Goal: Task Accomplishment & Management: Complete application form

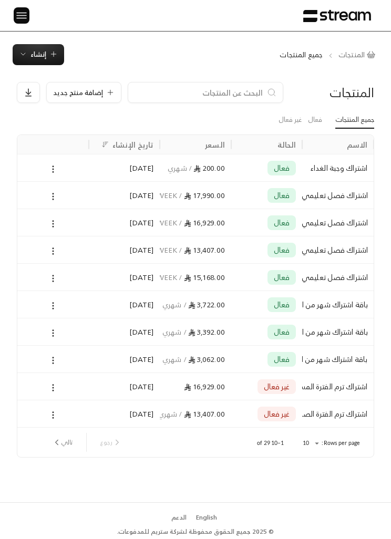
scroll to position [0, -1]
click at [56, 56] on icon "button" at bounding box center [53, 54] width 8 height 8
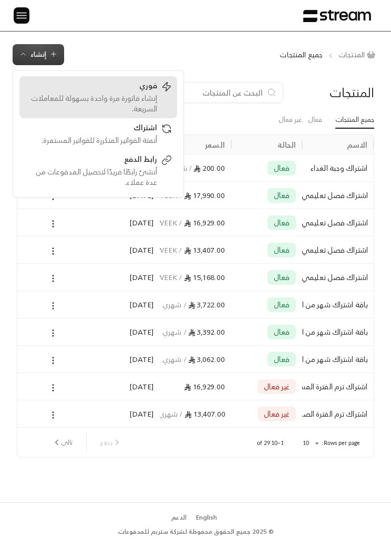
click at [162, 95] on div "فوري إنشاء فاتورة مرة واحدة بسهولة للمعاملات السريعة." at bounding box center [98, 97] width 147 height 34
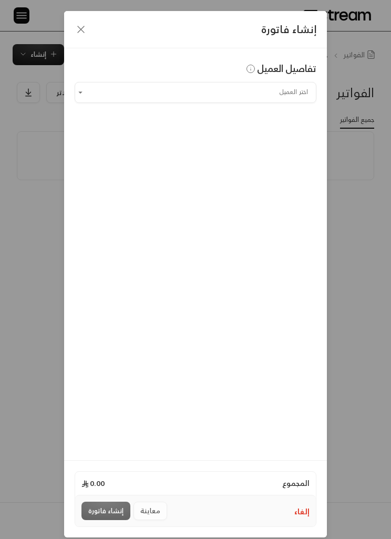
click at [272, 90] on input "اختر العميل" at bounding box center [196, 91] width 242 height 17
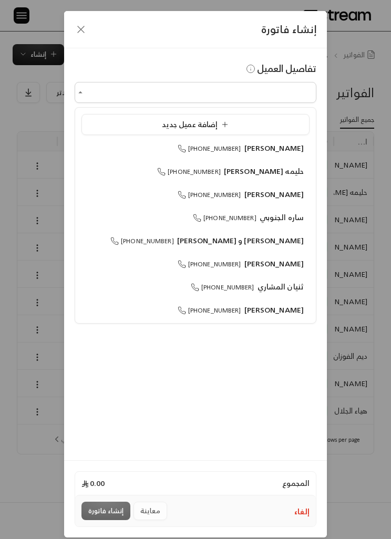
click at [278, 145] on span "[PERSON_NAME]" at bounding box center [274, 147] width 60 height 13
type input "**********"
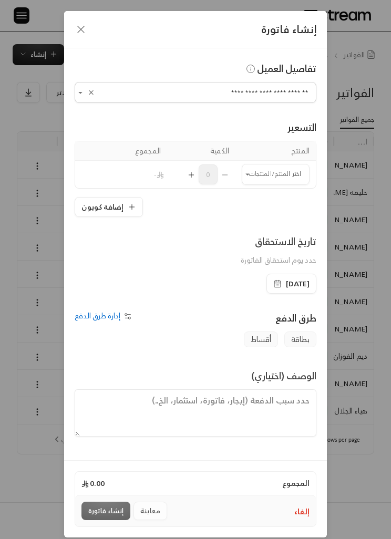
click at [130, 203] on icon "button" at bounding box center [132, 207] width 8 height 8
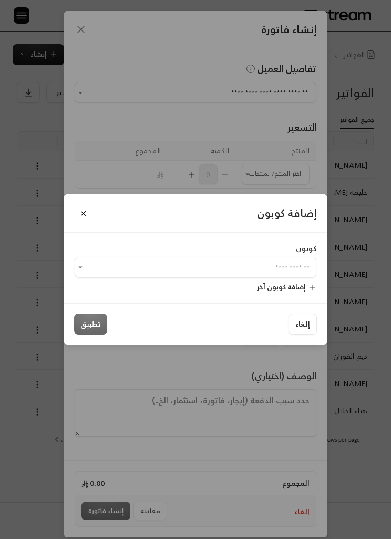
click at [231, 269] on input "اختر العميل" at bounding box center [196, 267] width 242 height 17
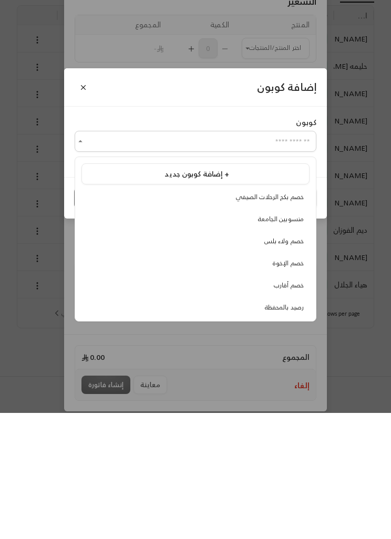
click at [332, 355] on div "إضافة كوبون كوبون ​ إضافة كوبون آخر إلغاء تطبيق" at bounding box center [195, 269] width 391 height 539
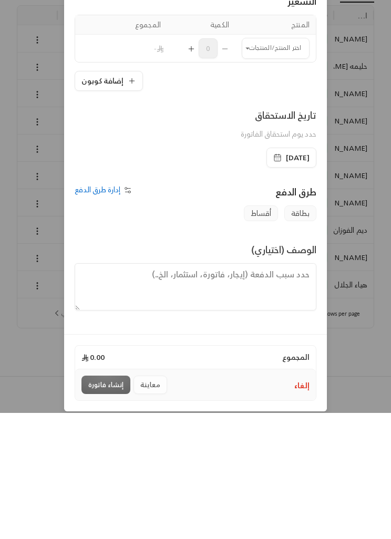
scroll to position [2, 0]
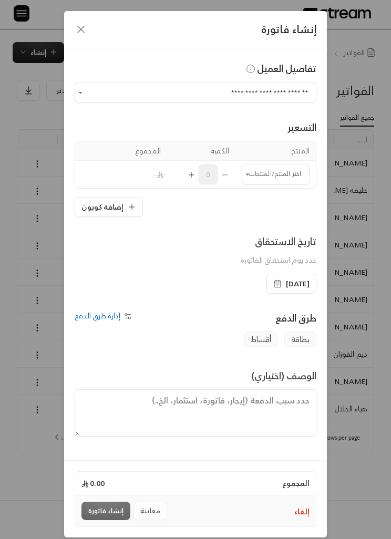
click at [355, 426] on div "**********" at bounding box center [195, 269] width 391 height 539
click at [339, 478] on div "**********" at bounding box center [195, 269] width 391 height 539
click at [85, 27] on icon "button" at bounding box center [81, 29] width 13 height 13
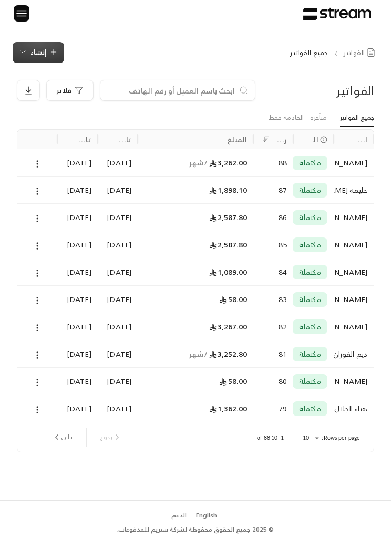
scroll to position [13, 0]
click at [20, 7] on img at bounding box center [21, 13] width 13 height 13
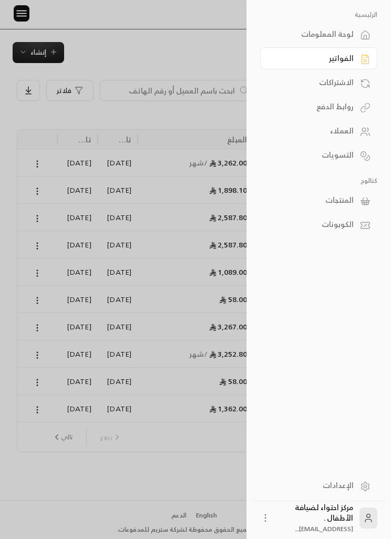
click at [352, 204] on div "المنتجات" at bounding box center [313, 200] width 80 height 11
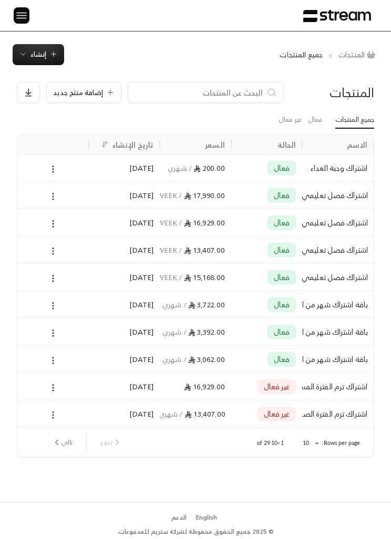
click at [51, 228] on button at bounding box center [53, 223] width 12 height 12
click at [98, 249] on li "تعديل" at bounding box center [84, 250] width 66 height 18
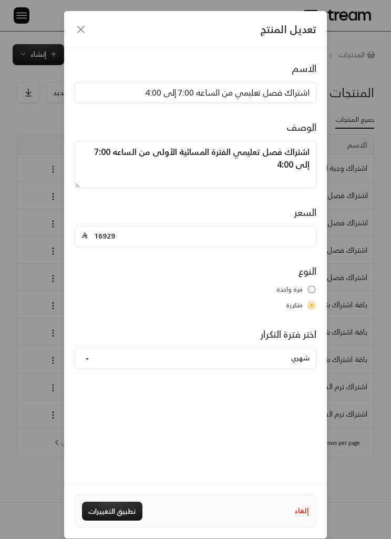
scroll to position [0, -1]
click at [105, 359] on button "شهري" at bounding box center [196, 358] width 242 height 21
click at [83, 25] on icon "button" at bounding box center [81, 29] width 13 height 13
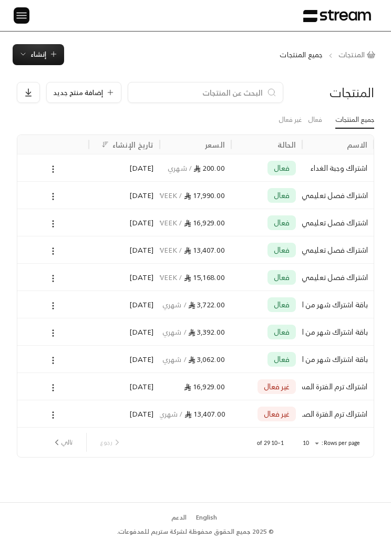
click at [22, 21] on img at bounding box center [21, 15] width 13 height 13
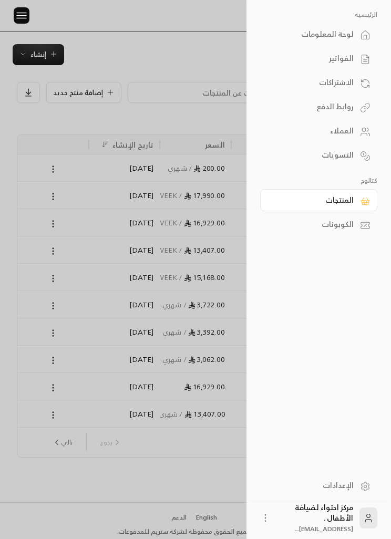
click at [359, 57] on link "الفواتير" at bounding box center [318, 58] width 117 height 22
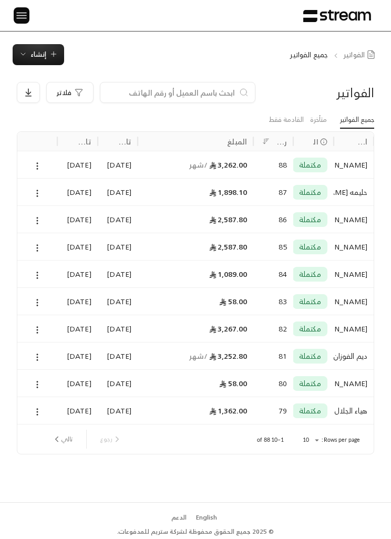
click at [25, 30] on div at bounding box center [22, 15] width 16 height 31
click at [27, 22] on img at bounding box center [21, 15] width 13 height 13
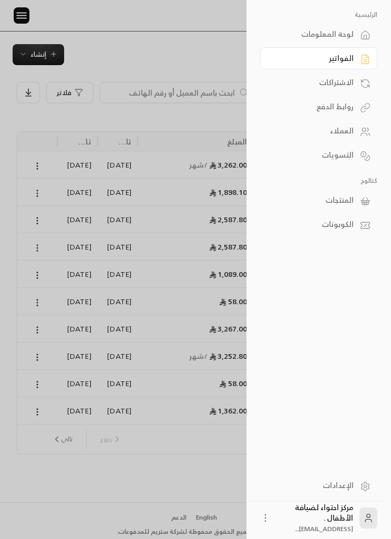
click at [349, 90] on link "الاشتراكات" at bounding box center [318, 82] width 117 height 22
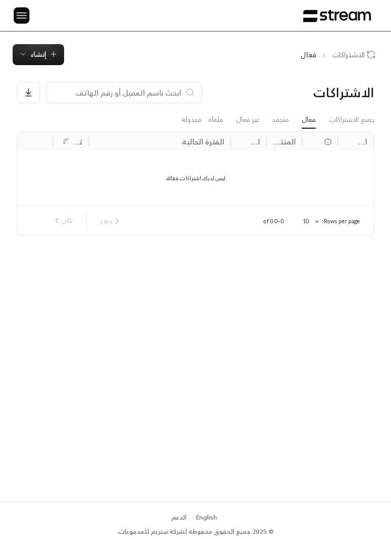
click at [62, 61] on button "إنشاء" at bounding box center [38, 54] width 51 height 21
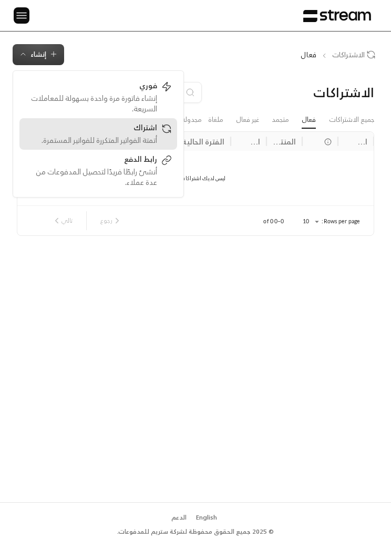
click at [104, 140] on div "أتمتة الفواتير المتكررة للفواتير المستمرة." at bounding box center [91, 140] width 132 height 11
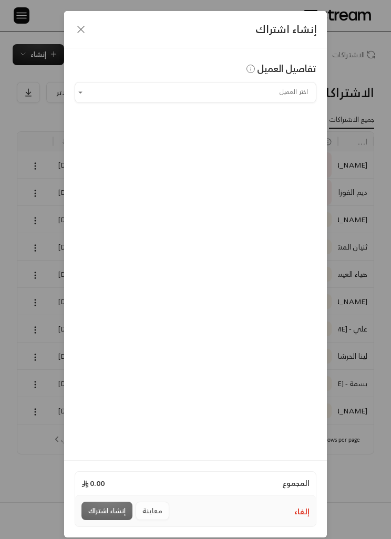
click at [172, 100] on input "اختر العميل" at bounding box center [196, 91] width 242 height 17
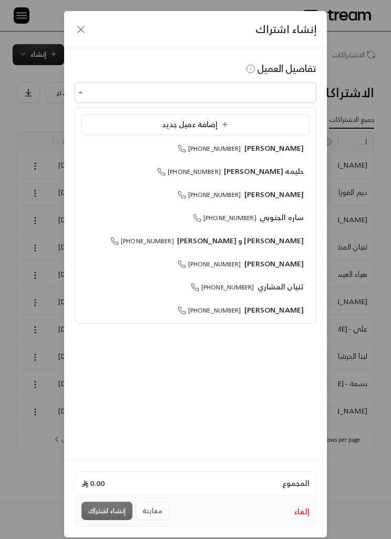
scroll to position [1, 0]
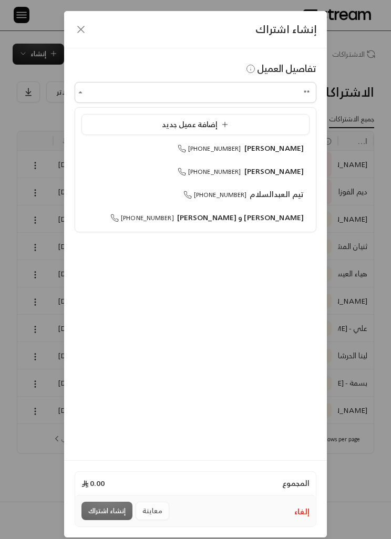
click at [291, 170] on span "[PERSON_NAME]" at bounding box center [274, 170] width 60 height 13
type input "**********"
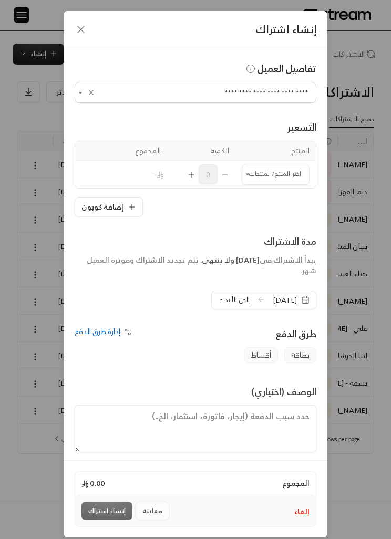
click at [280, 173] on input "اختر العميل" at bounding box center [276, 173] width 68 height 17
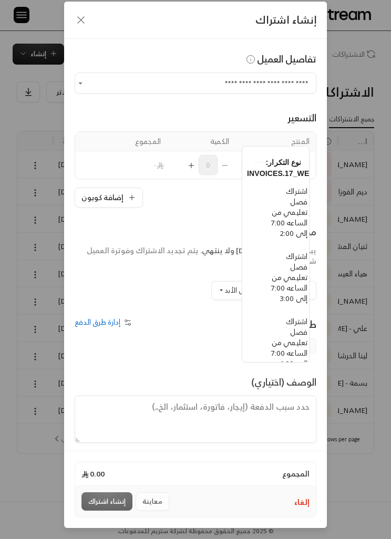
scroll to position [302, -11]
click at [285, 290] on span "اشتراك فصل تعليمي من الساعه 7:00 إلى 3:00" at bounding box center [289, 276] width 36 height 55
type input "**********"
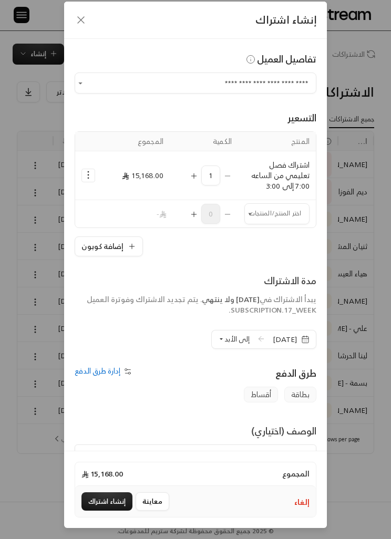
click at [224, 333] on span "إلى الأبد" at bounding box center [236, 339] width 25 height 12
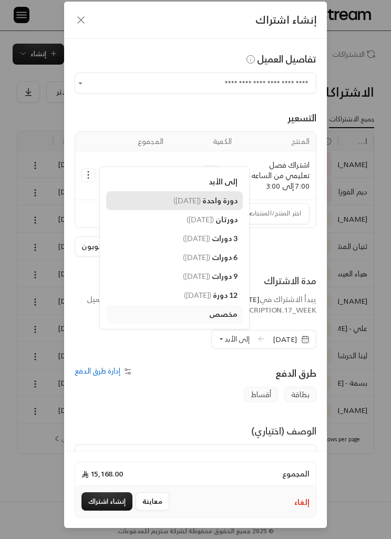
click at [208, 196] on span "دورة واحدة" at bounding box center [219, 200] width 35 height 9
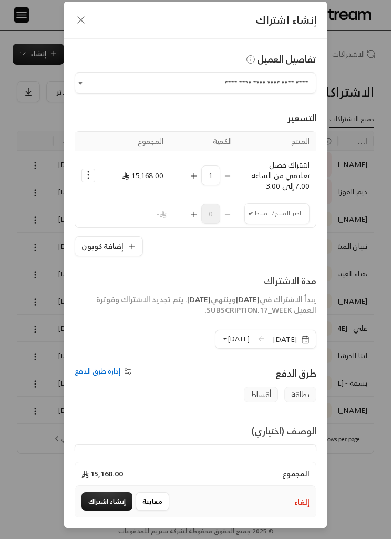
click at [222, 330] on button "[DATE]" at bounding box center [236, 339] width 28 height 18
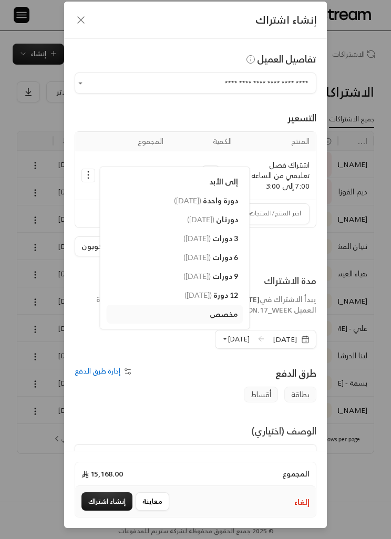
click at [143, 386] on div "بطاقة أقساط" at bounding box center [195, 394] width 251 height 16
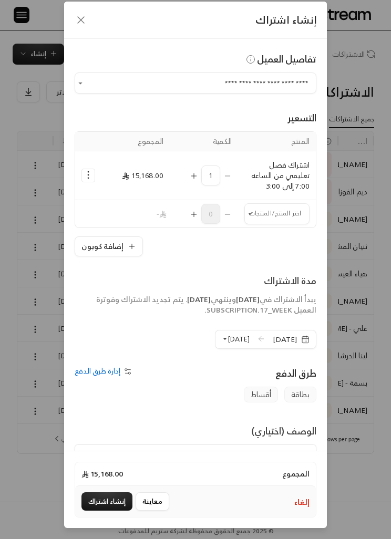
click at [187, 292] on span "[DATE]" at bounding box center [198, 298] width 23 height 13
click at [297, 334] on span "[DATE]" at bounding box center [290, 339] width 37 height 11
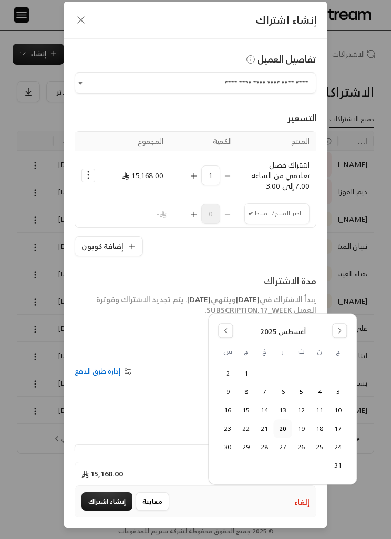
click at [260, 205] on input "اختر العميل" at bounding box center [276, 213] width 65 height 17
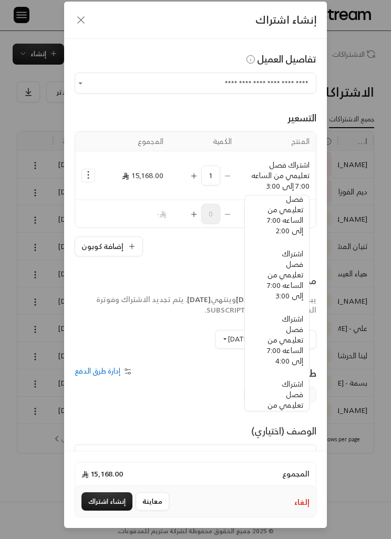
scroll to position [354, -6]
click at [344, 301] on div "**********" at bounding box center [195, 269] width 391 height 539
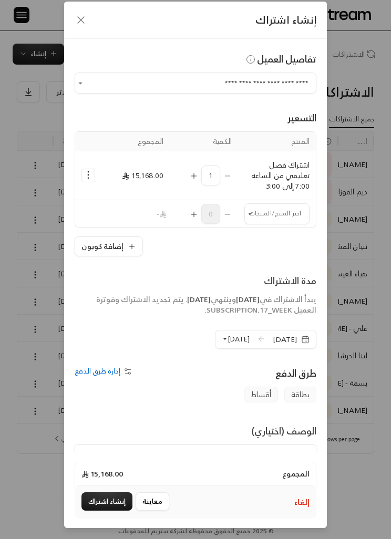
click at [279, 205] on input "اختر العميل" at bounding box center [276, 213] width 65 height 17
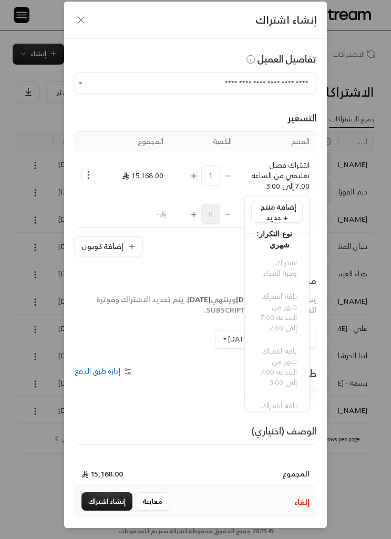
scroll to position [0, 0]
click at [285, 214] on span "إضافة منتج جديد +" at bounding box center [278, 212] width 36 height 24
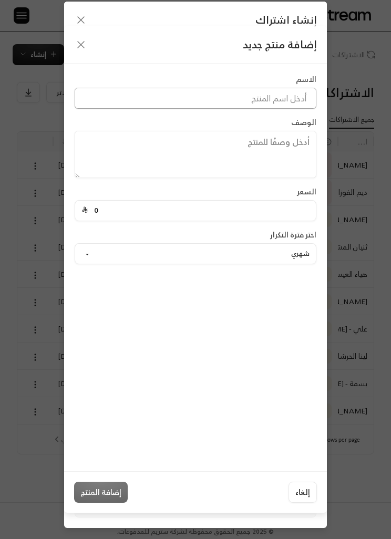
click at [298, 88] on input at bounding box center [196, 98] width 242 height 21
type input "وجبة الغداء"
click at [217, 201] on input "0" at bounding box center [199, 211] width 222 height 20
type input "200"
click at [300, 243] on button "شهري" at bounding box center [196, 253] width 242 height 21
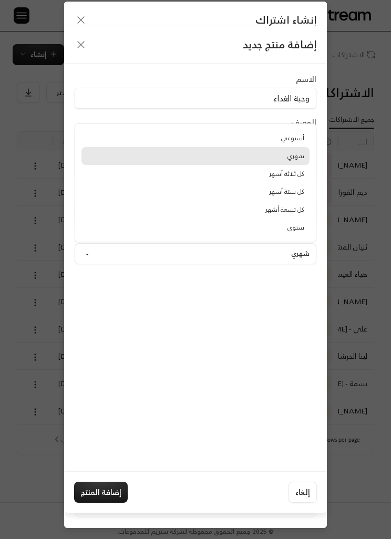
click at [300, 147] on link "شهري" at bounding box center [195, 156] width 228 height 18
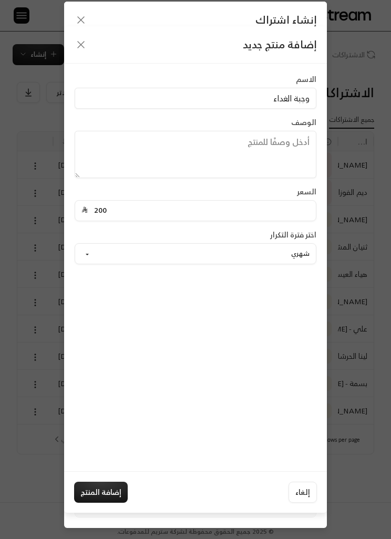
click at [97, 502] on button "إضافة المنتج" at bounding box center [101, 491] width 54 height 21
type input "0"
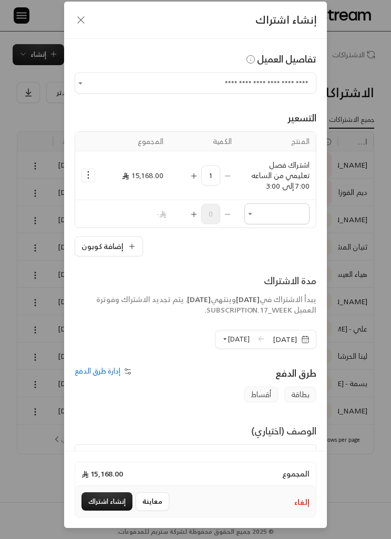
scroll to position [5, 0]
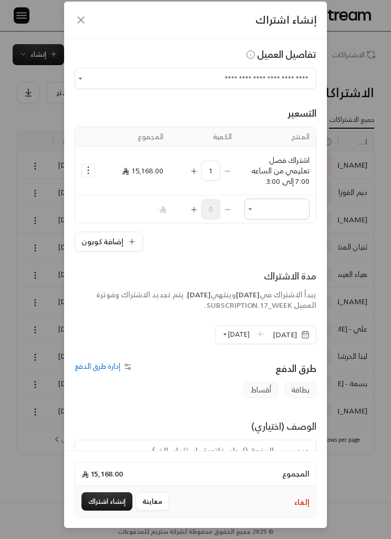
click at [288, 200] on input "اختر العميل" at bounding box center [276, 208] width 65 height 17
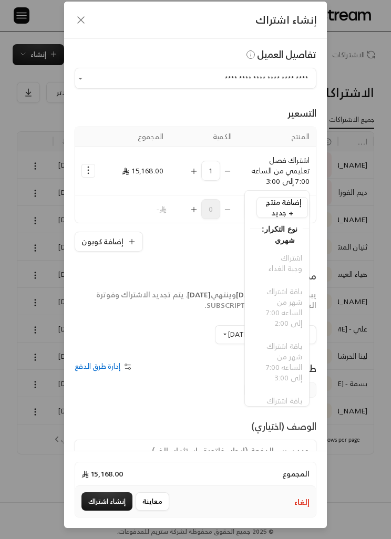
scroll to position [-7, -5]
click at [356, 177] on div "**********" at bounding box center [195, 269] width 391 height 539
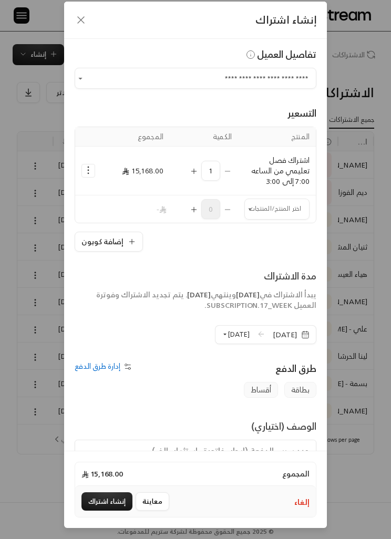
click at [19, 16] on div "**********" at bounding box center [195, 269] width 391 height 539
click at [79, 19] on icon "button" at bounding box center [81, 20] width 13 height 13
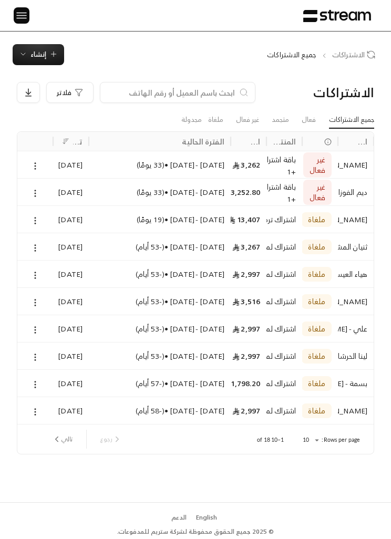
click at [22, 19] on img at bounding box center [21, 15] width 13 height 13
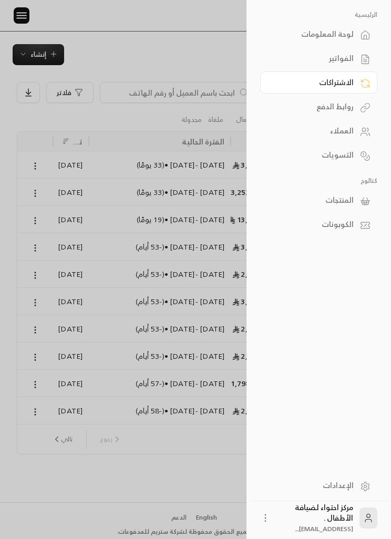
click at [352, 201] on div "المنتجات" at bounding box center [313, 200] width 80 height 11
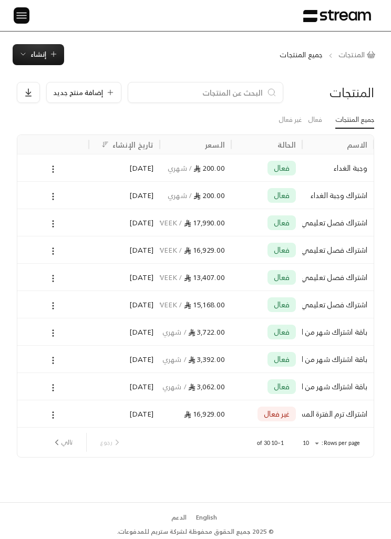
scroll to position [0, -1]
click at [51, 170] on icon at bounding box center [52, 168] width 9 height 9
click at [93, 196] on li "تعديل" at bounding box center [84, 195] width 66 height 18
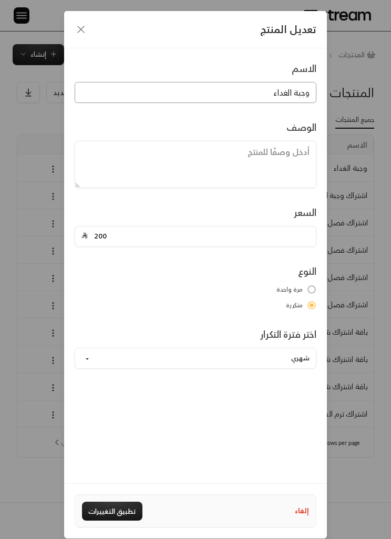
click at [302, 92] on input "وجبة الغداء" at bounding box center [196, 92] width 242 height 21
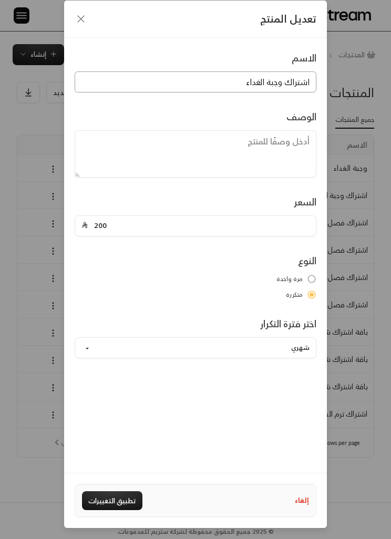
type input "اشتراك وجبة الغداء"
click at [245, 290] on label "متكررة" at bounding box center [196, 294] width 242 height 9
click at [118, 510] on button "تطبيق التغييرات" at bounding box center [112, 500] width 60 height 19
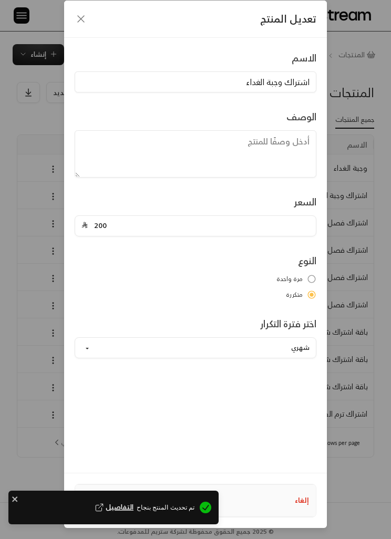
type input "0"
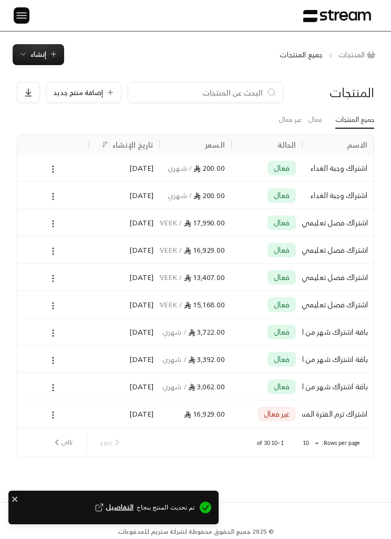
click at [38, 198] on div at bounding box center [53, 195] width 59 height 27
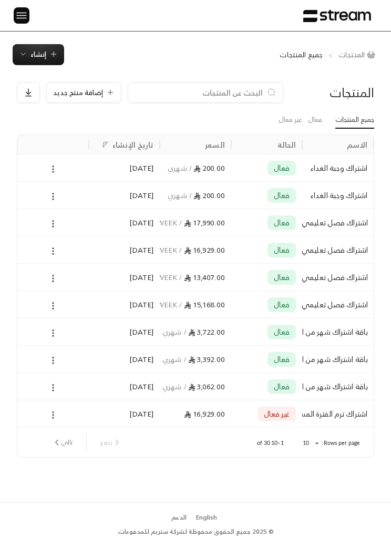
click at [54, 166] on icon at bounding box center [52, 168] width 9 height 9
click at [104, 238] on li "حذف" at bounding box center [84, 231] width 66 height 18
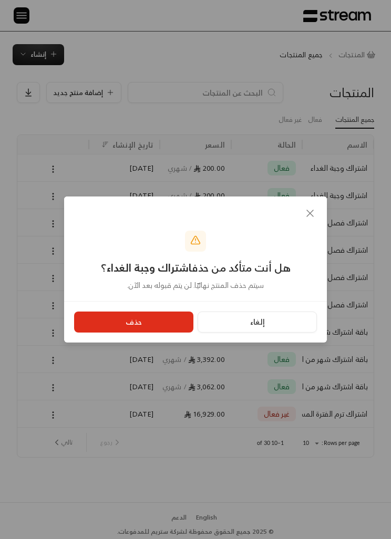
click at [161, 322] on button "حذف" at bounding box center [133, 321] width 119 height 21
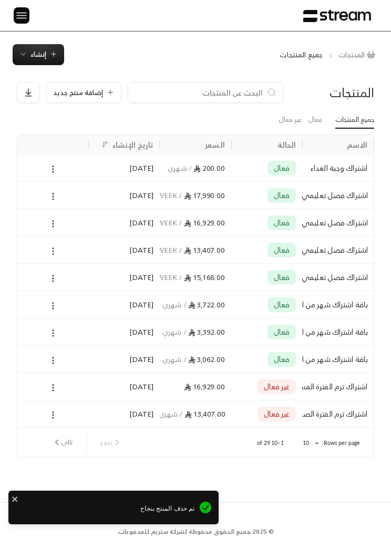
click at [23, 19] on img at bounding box center [21, 15] width 13 height 13
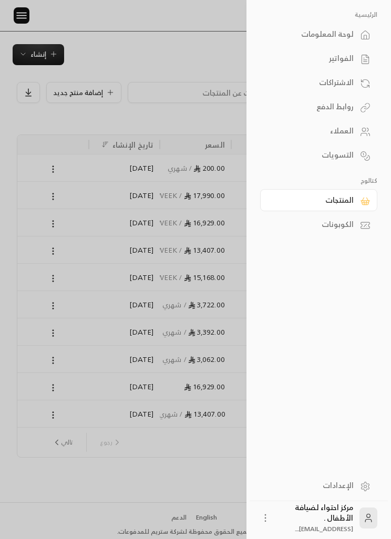
click at [345, 83] on div "الاشتراكات" at bounding box center [313, 82] width 80 height 11
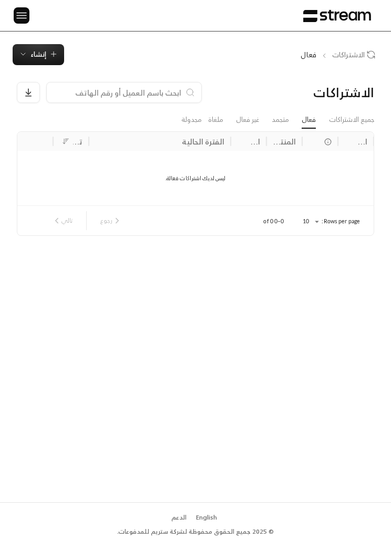
click at [26, 17] on img at bounding box center [21, 15] width 13 height 13
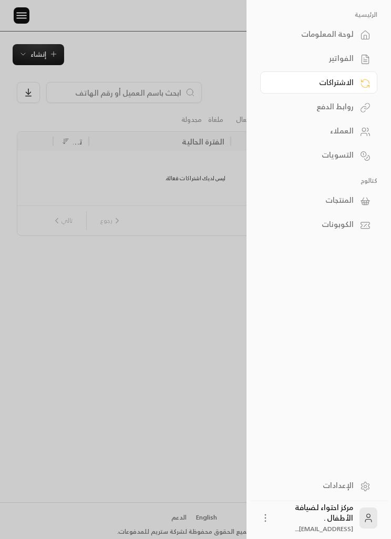
click at [353, 53] on link "الفواتير" at bounding box center [318, 58] width 117 height 22
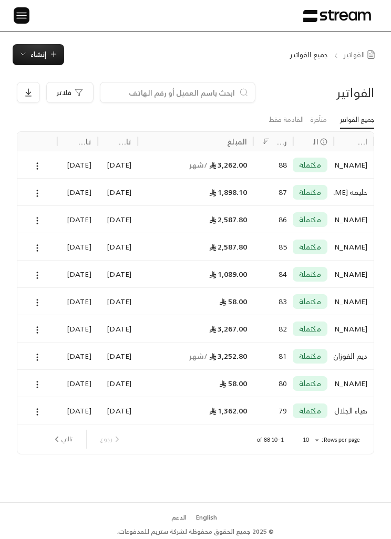
click at [34, 61] on button "إنشاء" at bounding box center [38, 54] width 51 height 21
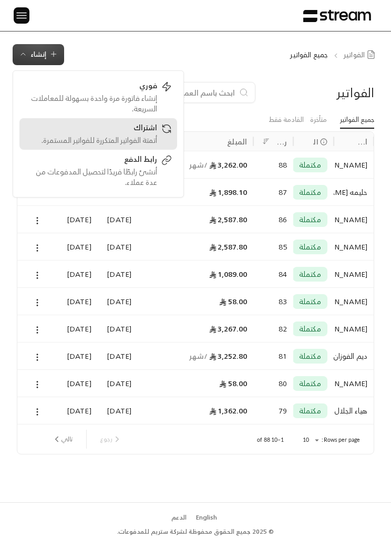
click at [141, 138] on div "أتمتة الفواتير المتكررة للفواتير المستمرة." at bounding box center [91, 140] width 132 height 11
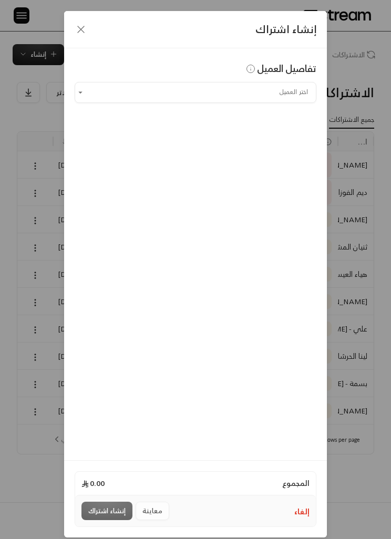
click at [87, 25] on icon "button" at bounding box center [81, 29] width 13 height 13
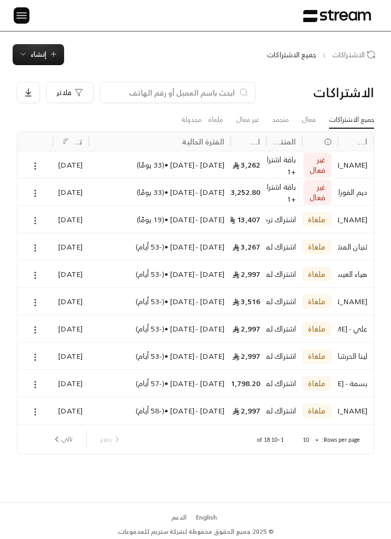
click at [47, 56] on span "إنشاء" at bounding box center [38, 54] width 39 height 12
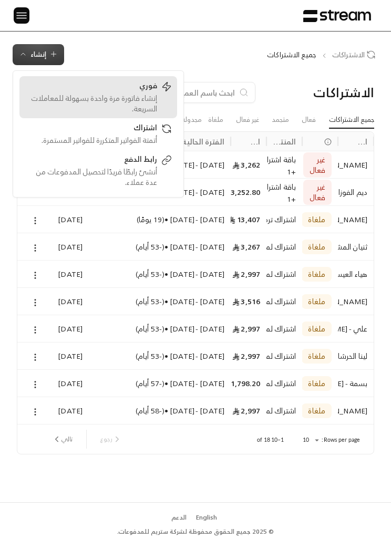
click at [118, 101] on div "إنشاء فاتورة مرة واحدة بسهولة للمعاملات السريعة." at bounding box center [91, 103] width 132 height 21
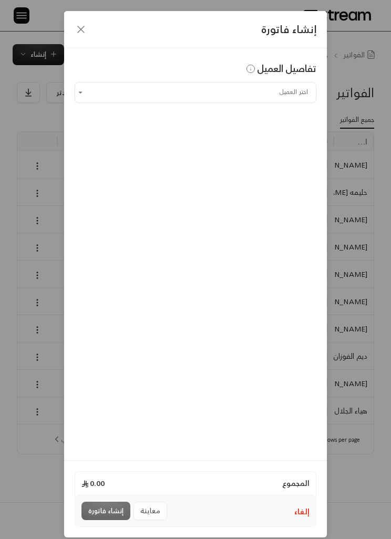
click at [147, 91] on input "اختر العميل" at bounding box center [196, 91] width 242 height 17
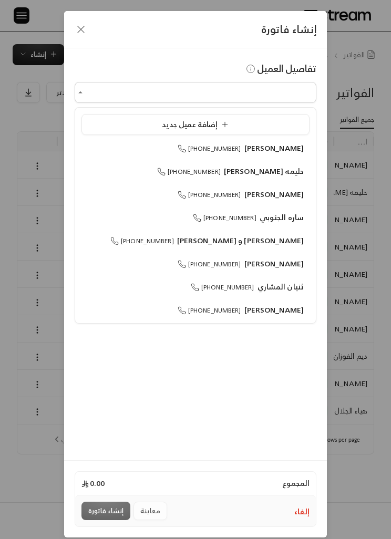
click at [351, 170] on div "إنشاء فاتورة تفاصيل العميل اختر العميل اختر العميل المجموع 0.00 إلغاء معاينة إن…" at bounding box center [195, 269] width 391 height 539
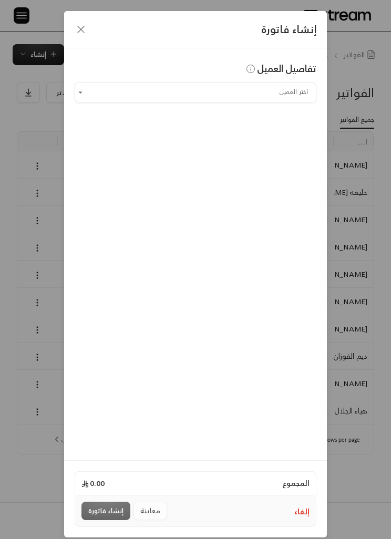
click at [80, 34] on icon "button" at bounding box center [81, 29] width 13 height 13
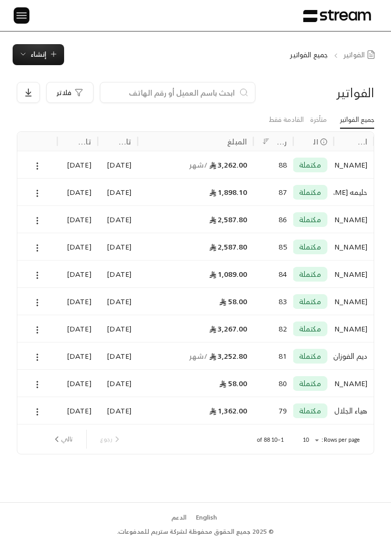
click at [44, 54] on span "إنشاء" at bounding box center [38, 54] width 16 height 12
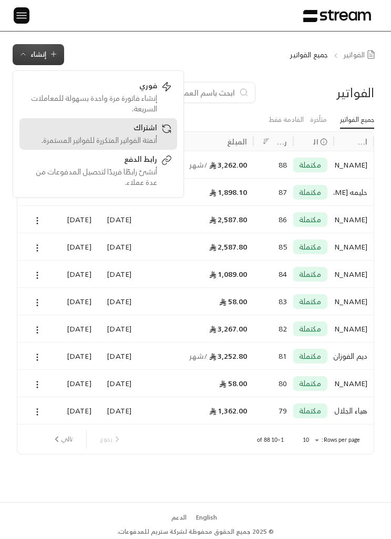
click at [131, 142] on div "أتمتة الفواتير المتكررة للفواتير المستمرة." at bounding box center [91, 140] width 132 height 11
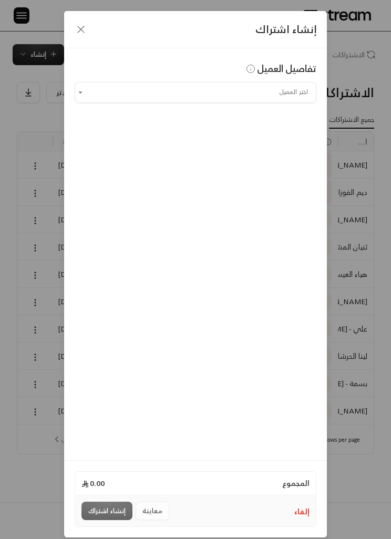
click at [82, 33] on icon "button" at bounding box center [81, 29] width 13 height 13
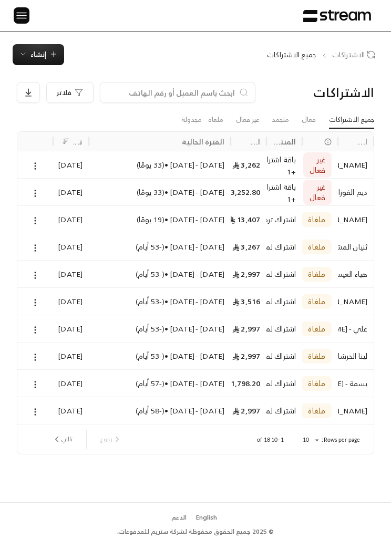
click at [39, 52] on span "إنشاء" at bounding box center [38, 54] width 16 height 12
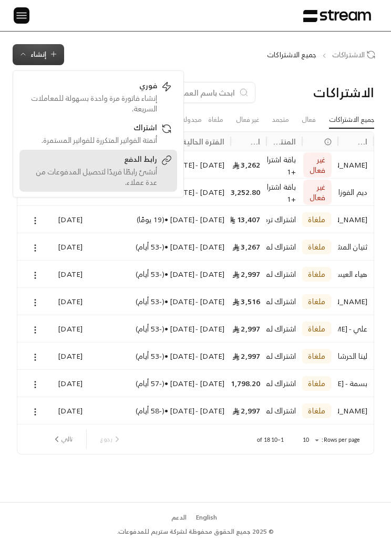
click at [66, 179] on div "أنشئ رابطًا فريدًا لتحصيل المدفوعات من عدة عملاء." at bounding box center [91, 176] width 132 height 21
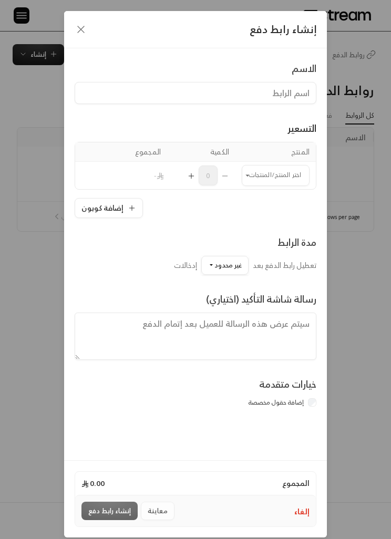
click at [68, 36] on div "إنشاء رابط دفع" at bounding box center [195, 29] width 263 height 37
click at [85, 35] on icon "button" at bounding box center [81, 29] width 13 height 13
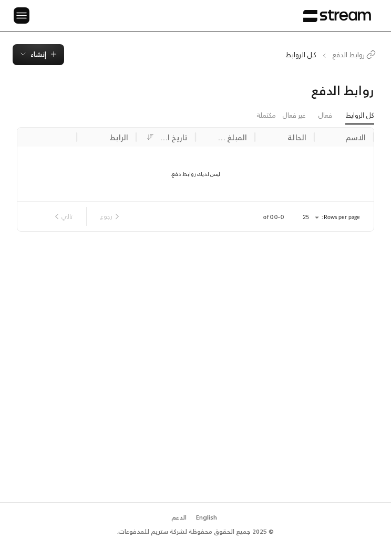
click at [16, 16] on img at bounding box center [21, 15] width 13 height 13
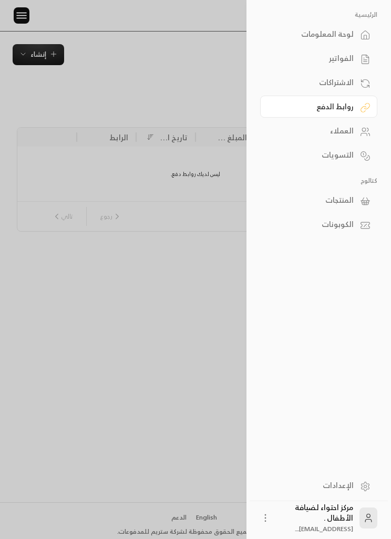
click at [39, 54] on div at bounding box center [195, 269] width 391 height 539
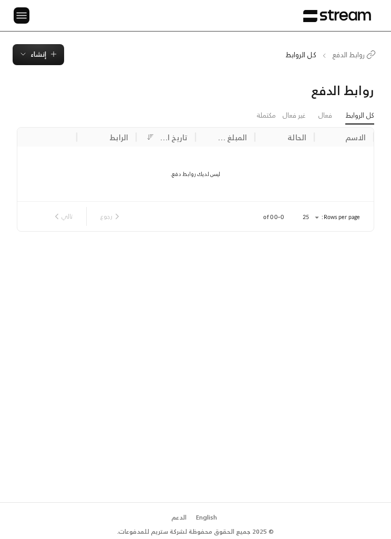
click at [43, 58] on span "إنشاء" at bounding box center [38, 54] width 16 height 12
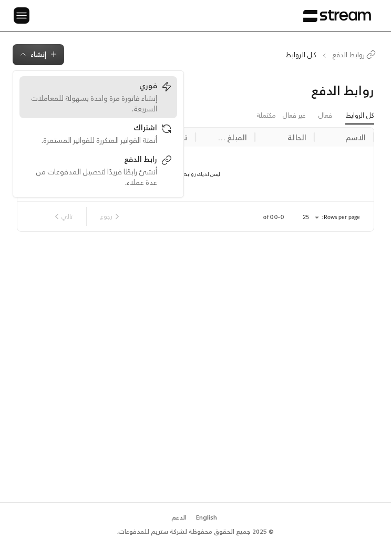
click at [106, 100] on div "إنشاء فاتورة مرة واحدة بسهولة للمعاملات السريعة." at bounding box center [91, 103] width 132 height 21
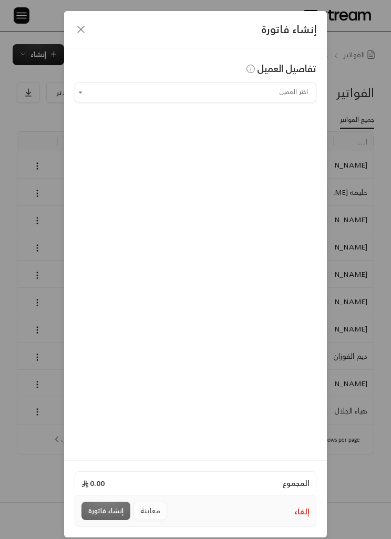
click at [100, 88] on input "اختر العميل" at bounding box center [196, 91] width 242 height 17
type input "*"
click at [128, 143] on div "[PERSON_NAME] [PHONE_NUMBER]" at bounding box center [195, 148] width 216 height 11
type input "**********"
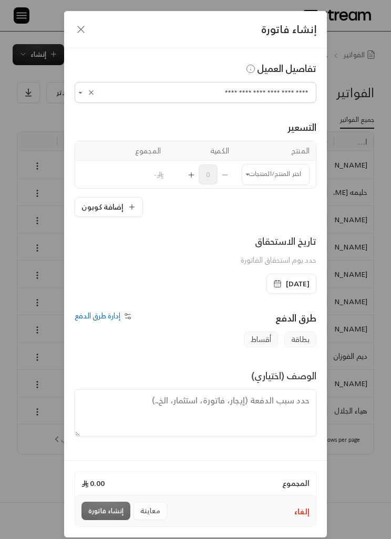
click at [251, 181] on input "اختر العميل" at bounding box center [276, 173] width 68 height 17
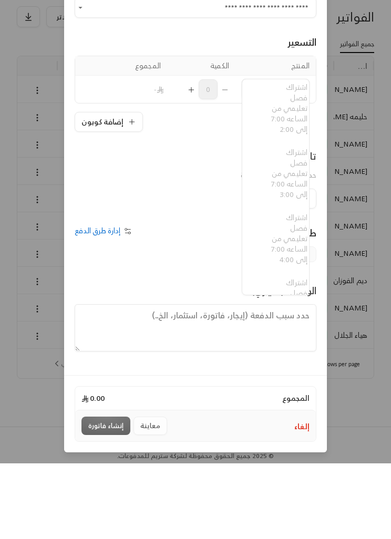
click at [348, 299] on div "**********" at bounding box center [195, 269] width 391 height 539
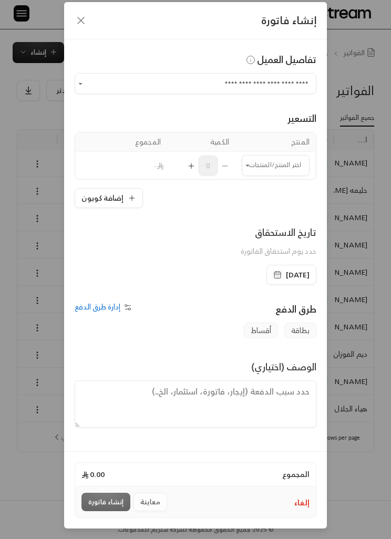
click at [75, 20] on icon "button" at bounding box center [81, 20] width 13 height 13
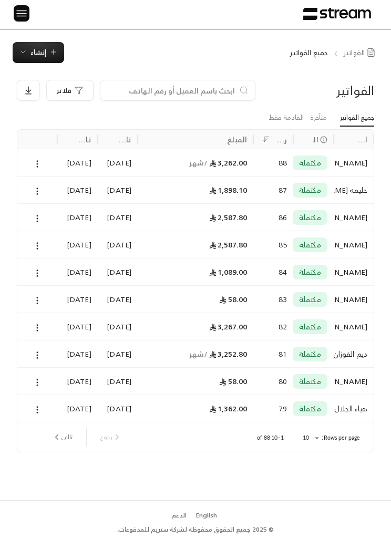
click at [37, 60] on button "إنشاء" at bounding box center [38, 52] width 51 height 21
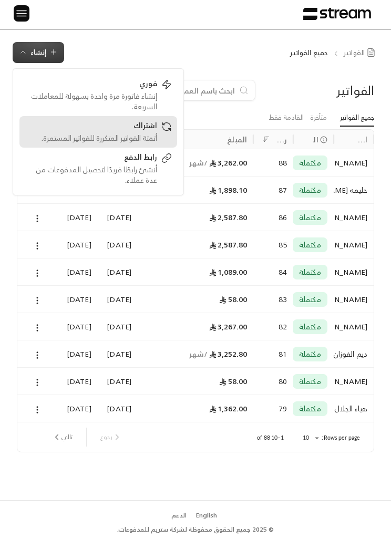
click at [101, 133] on div "أتمتة الفواتير المتكررة للفواتير المستمرة." at bounding box center [91, 138] width 132 height 11
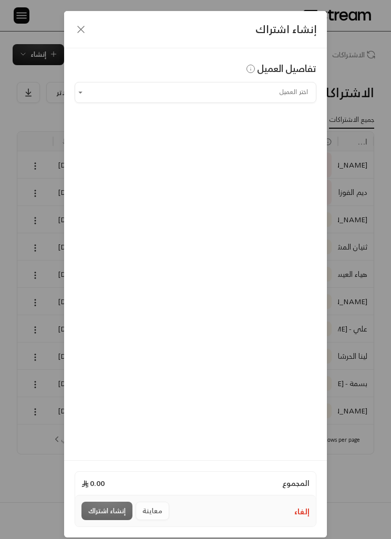
click at [292, 90] on input "اختر العميل" at bounding box center [196, 91] width 242 height 17
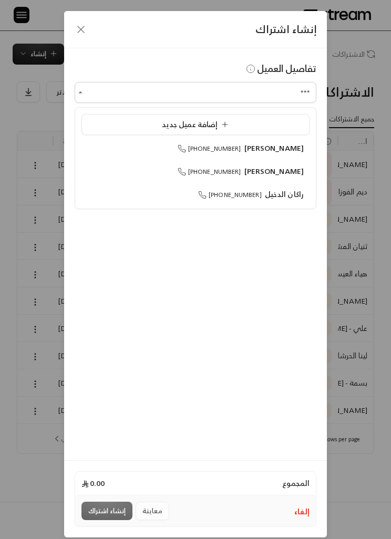
click at [290, 176] on span "[PERSON_NAME]" at bounding box center [274, 170] width 60 height 13
type input "**********"
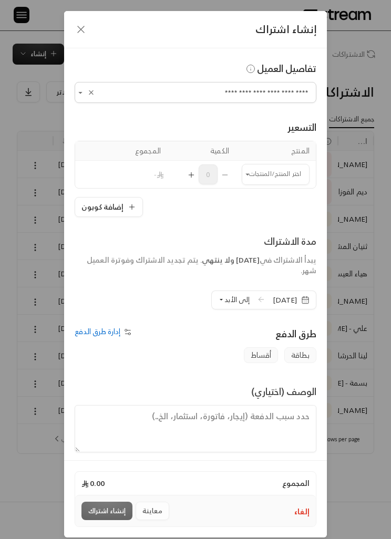
click at [280, 179] on input "اختر العميل" at bounding box center [276, 173] width 68 height 17
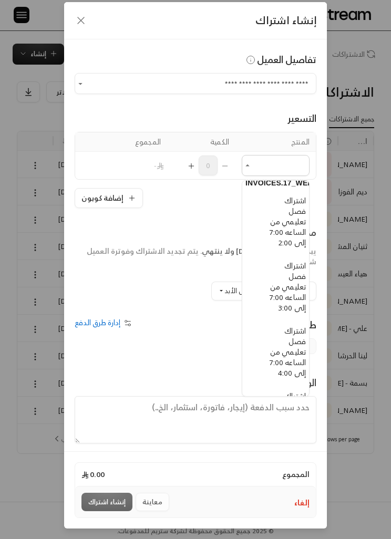
scroll to position [322, -8]
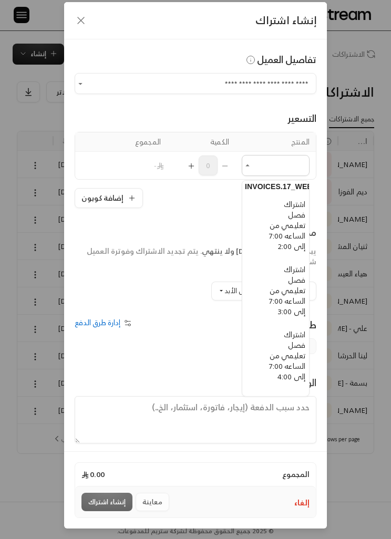
click at [292, 306] on span "اشتراك فصل تعليمي من الساعه 7:00 إلى 3:00" at bounding box center [287, 290] width 36 height 55
type input "**********"
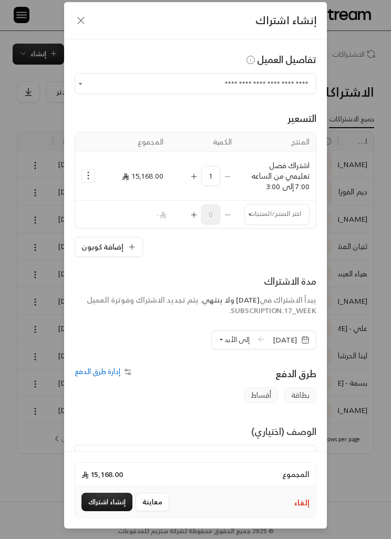
click at [224, 340] on span "إلى الأبد" at bounding box center [236, 339] width 25 height 12
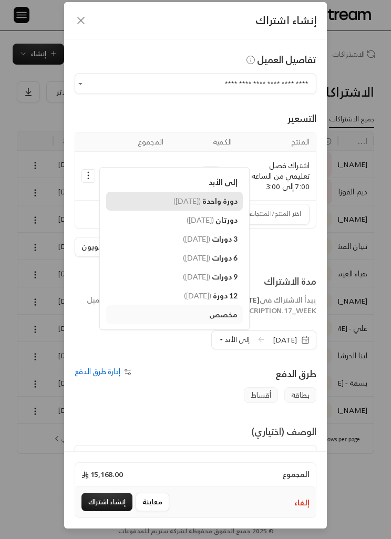
click at [217, 202] on span "دورة واحدة" at bounding box center [219, 200] width 35 height 9
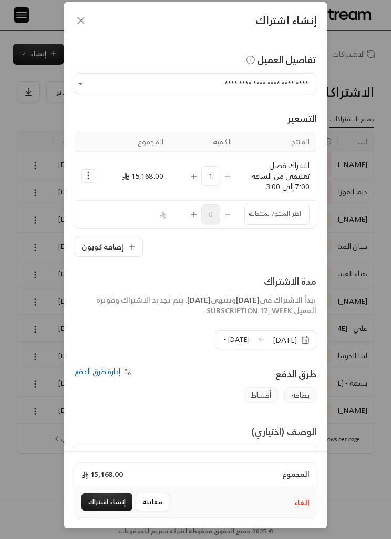
click at [271, 215] on input "اختر العميل" at bounding box center [276, 213] width 65 height 17
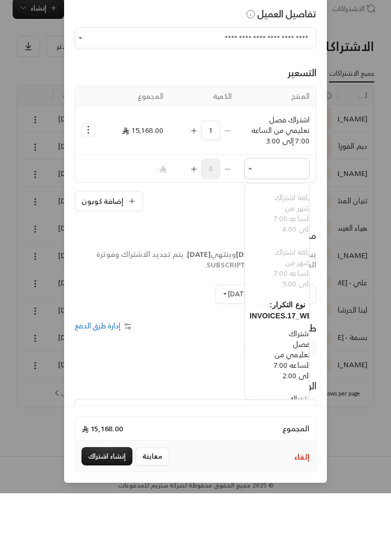
scroll to position [2, 0]
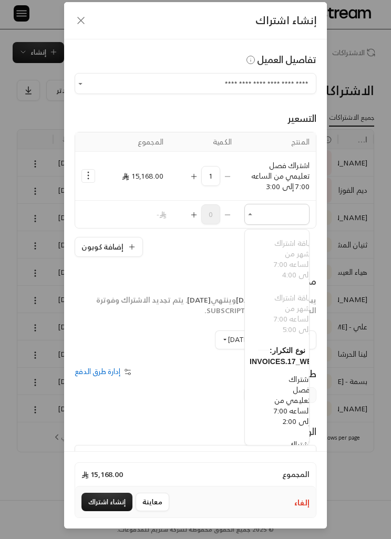
click at [20, 278] on div "**********" at bounding box center [195, 269] width 391 height 539
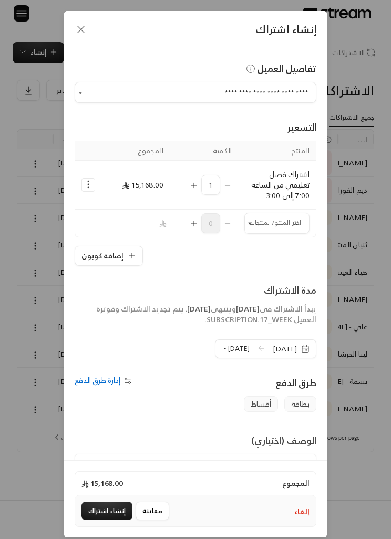
scroll to position [0, 0]
click at [67, 29] on div "إنشاء اشتراك" at bounding box center [195, 29] width 263 height 37
click at [77, 32] on icon "button" at bounding box center [81, 29] width 13 height 13
